Goal: Information Seeking & Learning: Learn about a topic

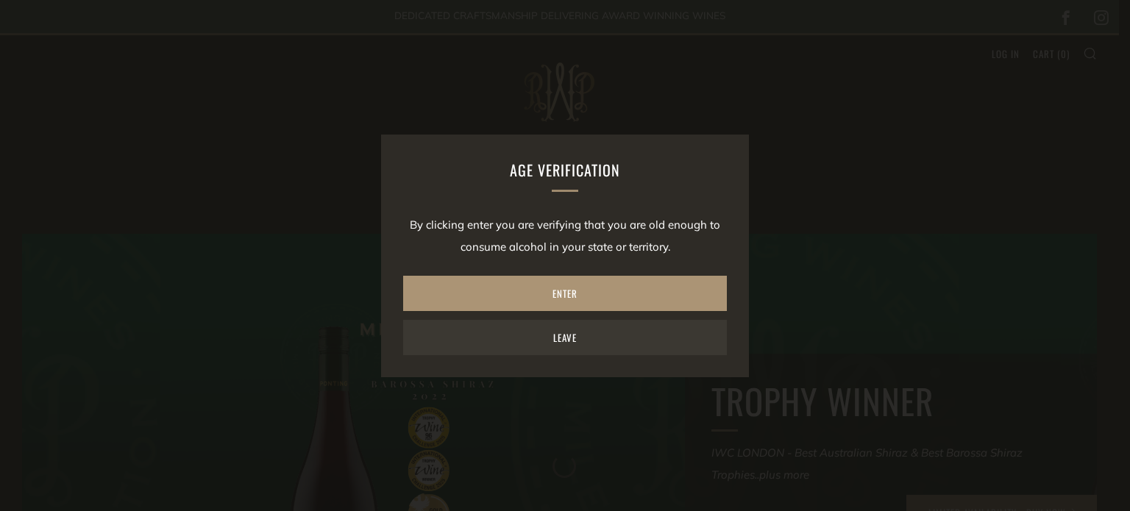
click at [574, 292] on link "Enter" at bounding box center [565, 293] width 324 height 35
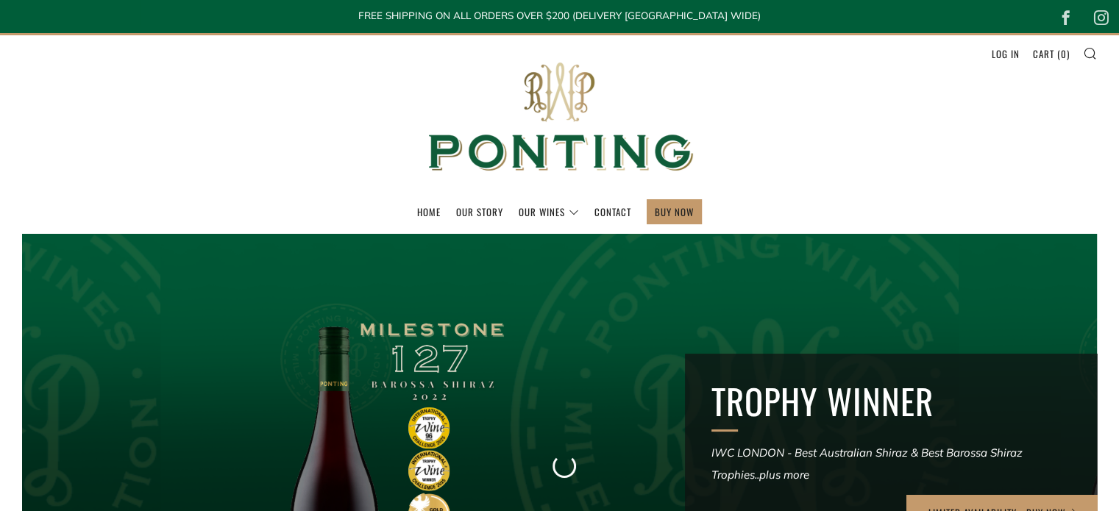
click at [902, 167] on header "Menu Search Cart Home Our Story Our Wines 0 )" at bounding box center [559, 133] width 1119 height 201
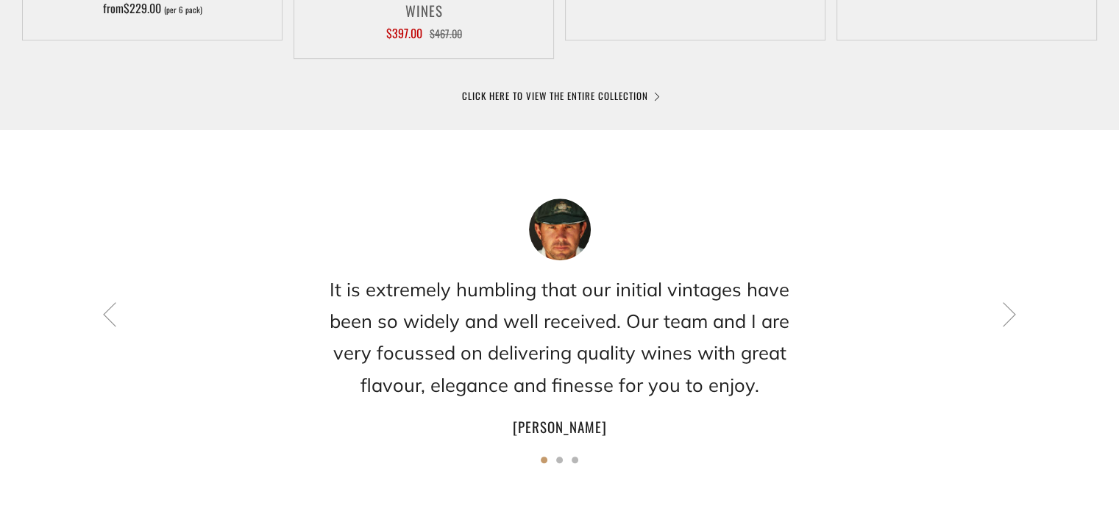
scroll to position [1177, 0]
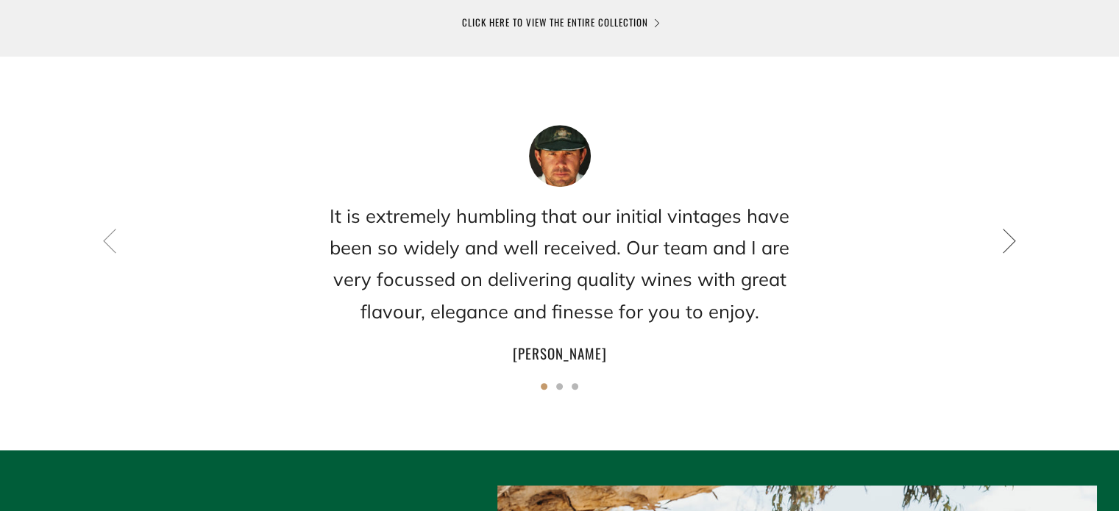
click at [1010, 234] on icon at bounding box center [1009, 240] width 25 height 25
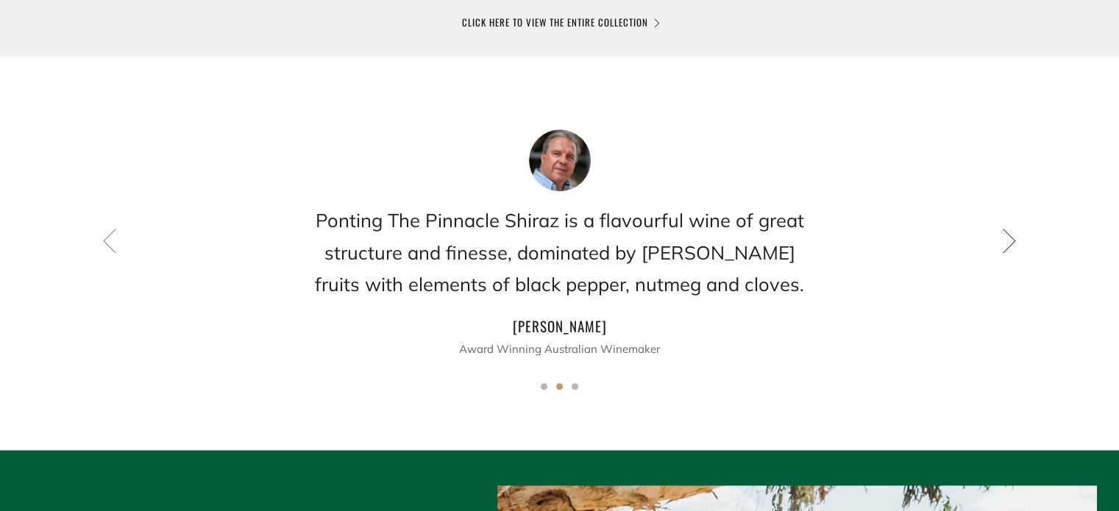
click at [1010, 234] on icon at bounding box center [1009, 240] width 25 height 25
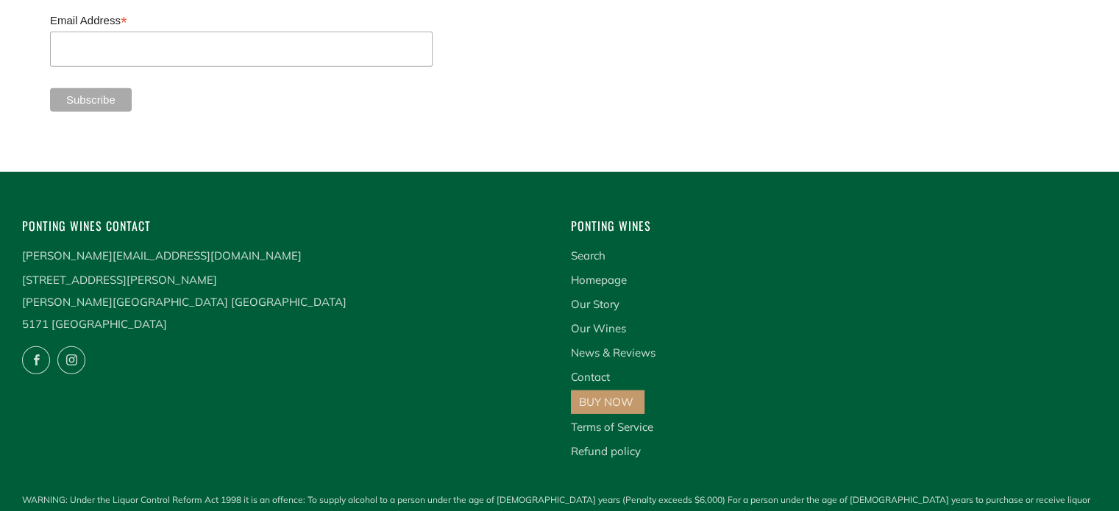
scroll to position [3976, 0]
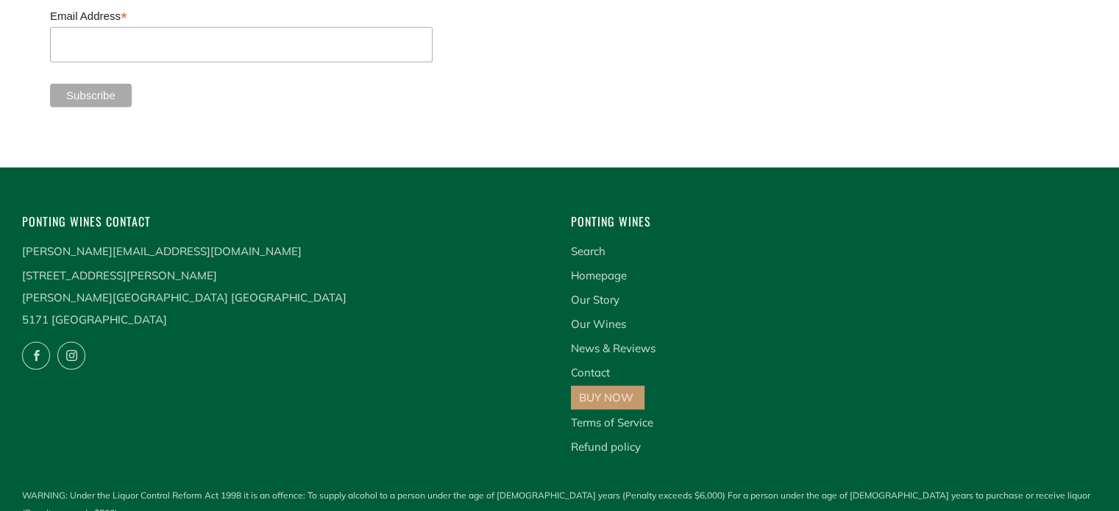
click at [568, 273] on div "Ponting Wines Search Homepage Our Story Our Wines News & Reviews Contact BUY NO…" at bounding box center [823, 346] width 549 height 269
click at [578, 293] on link "Our Story" at bounding box center [595, 300] width 49 height 14
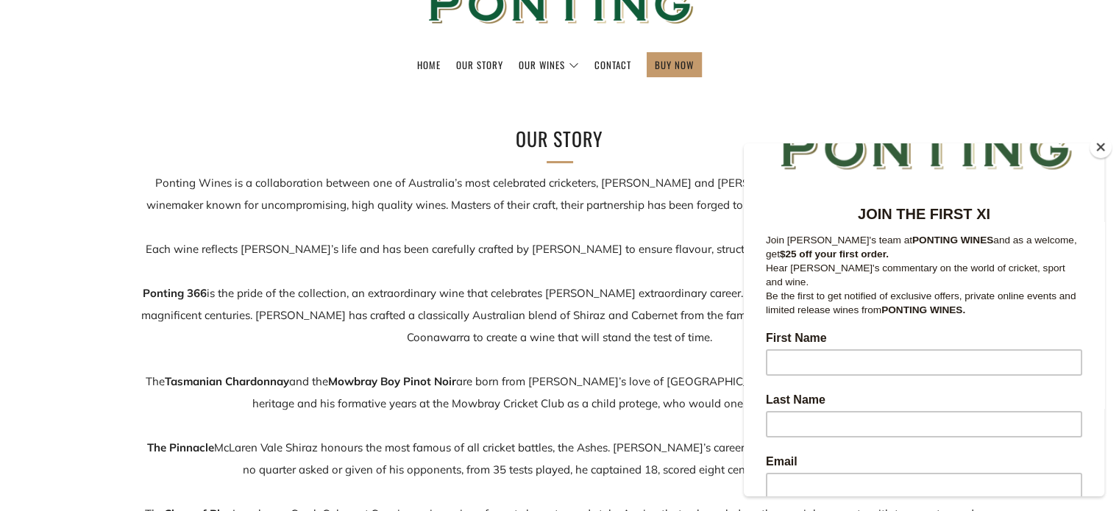
scroll to position [147, 0]
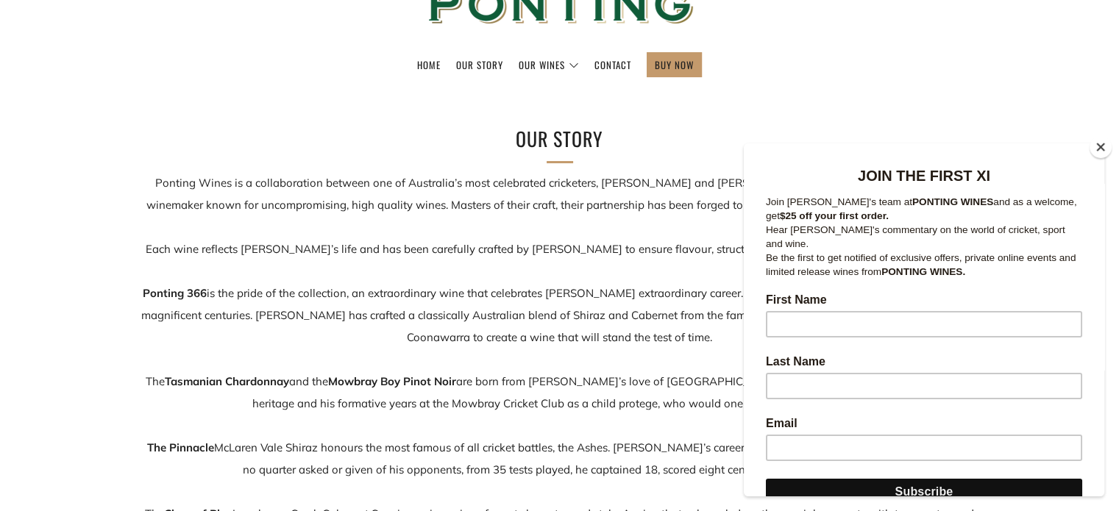
click at [1101, 143] on button "Close" at bounding box center [1101, 147] width 22 height 22
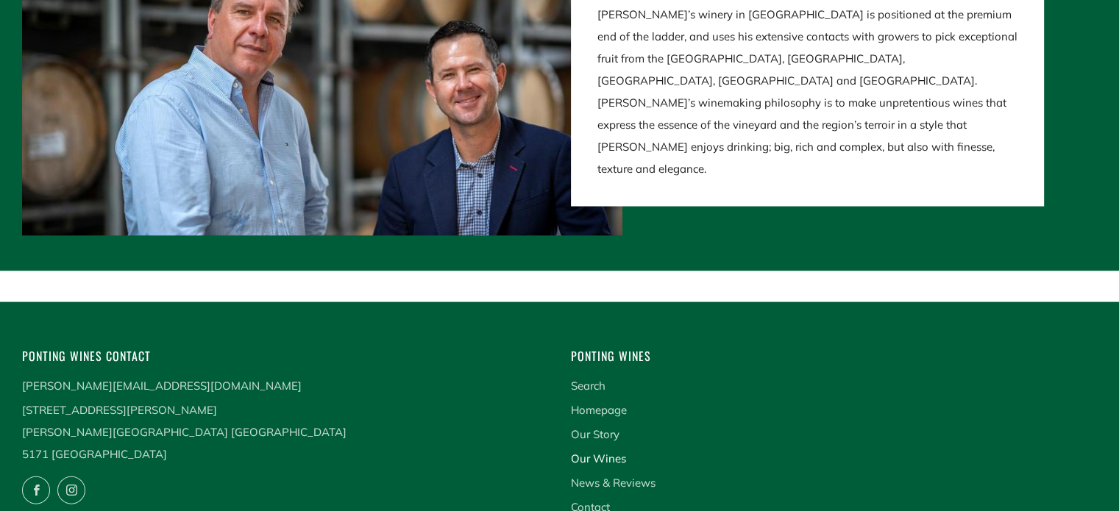
scroll to position [3138, 0]
